Goal: Task Accomplishment & Management: Use online tool/utility

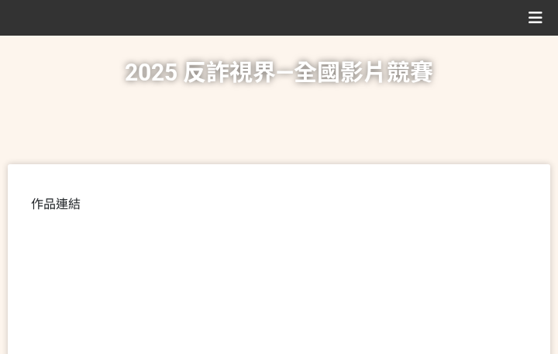
scroll to position [493, 0]
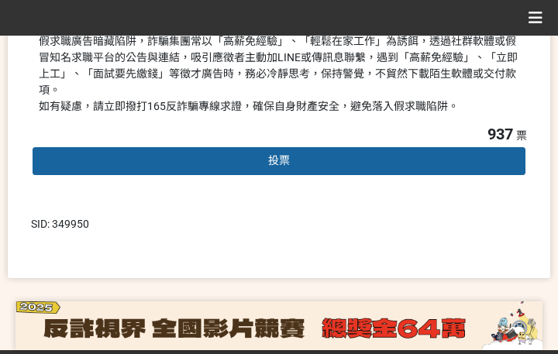
click at [271, 154] on span "投票" at bounding box center [279, 160] width 22 height 12
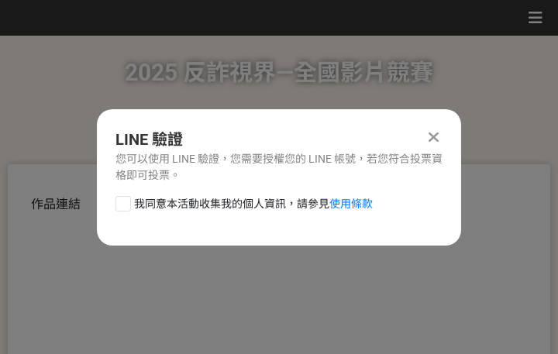
click at [238, 208] on span "我同意本活動收集我的個人資訊，請參見 使用條款" at bounding box center [253, 204] width 239 height 16
click at [126, 208] on input "我同意本活動收集我的個人資訊，請參見 使用條款" at bounding box center [121, 204] width 10 height 10
checkbox input "false"
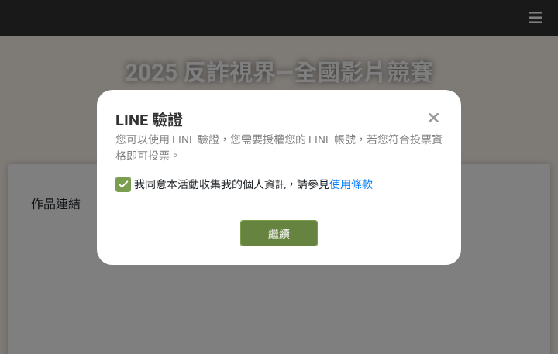
click at [278, 233] on link "繼續" at bounding box center [279, 233] width 78 height 26
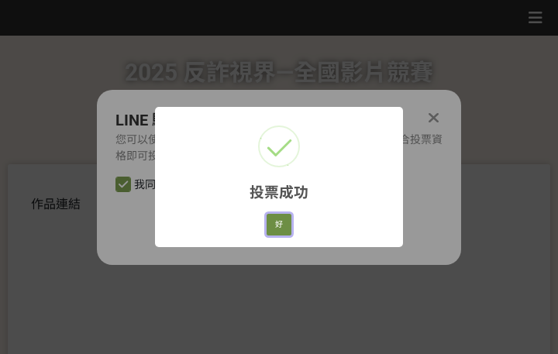
click at [276, 219] on button "好" at bounding box center [279, 225] width 25 height 22
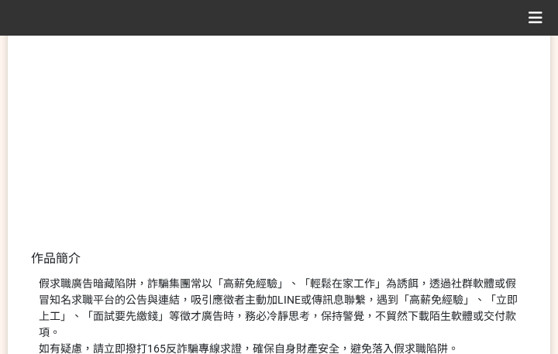
scroll to position [344, 0]
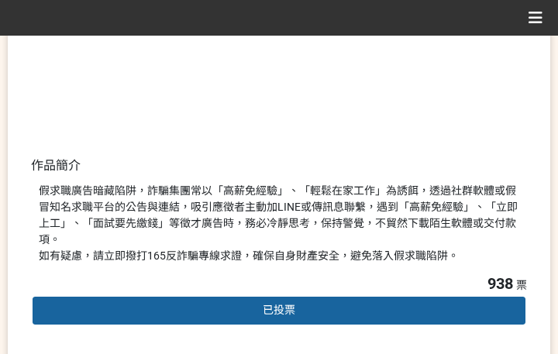
click at [367, 192] on div "假求職廣告暗藏陷阱，詐騙集團常以「高薪免經驗」、「輕鬆在家工作」為誘餌，透過社群軟體或假冒知名求職平台的公告與連結，吸引應徵者主動加LINE或傳訊息聯繫，遇到…" at bounding box center [279, 223] width 481 height 81
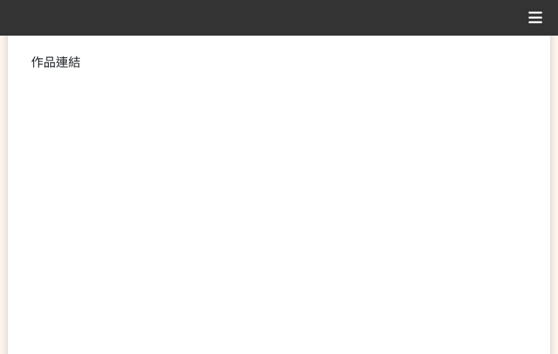
scroll to position [310, 0]
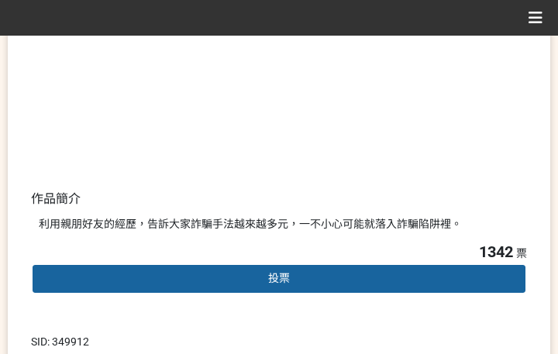
click at [248, 295] on div "1342 票 投票" at bounding box center [279, 279] width 496 height 78
click at [247, 275] on div "投票" at bounding box center [279, 279] width 496 height 31
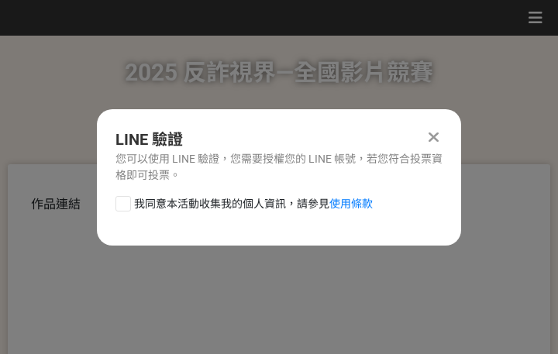
scroll to position [0, 0]
click at [237, 201] on span "我同意本活動收集我的個人資訊，請參見 使用條款" at bounding box center [253, 204] width 239 height 16
click at [126, 201] on input "我同意本活動收集我的個人資訊，請參見 使用條款" at bounding box center [121, 204] width 10 height 10
checkbox input "false"
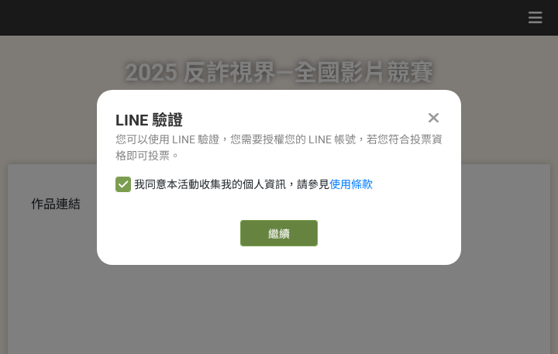
click at [261, 236] on link "繼續" at bounding box center [279, 233] width 78 height 26
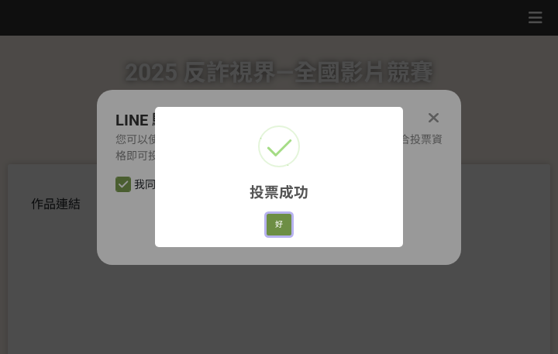
click at [283, 230] on button "好" at bounding box center [279, 225] width 25 height 22
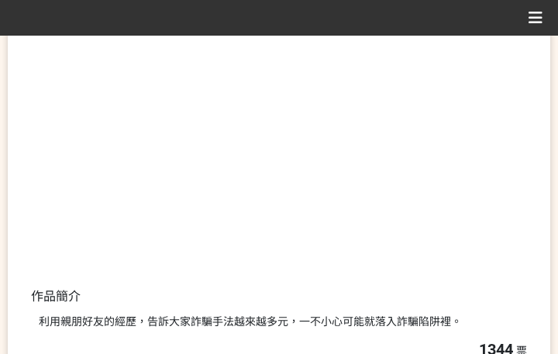
scroll to position [268, 0]
